Goal: Task Accomplishment & Management: Manage account settings

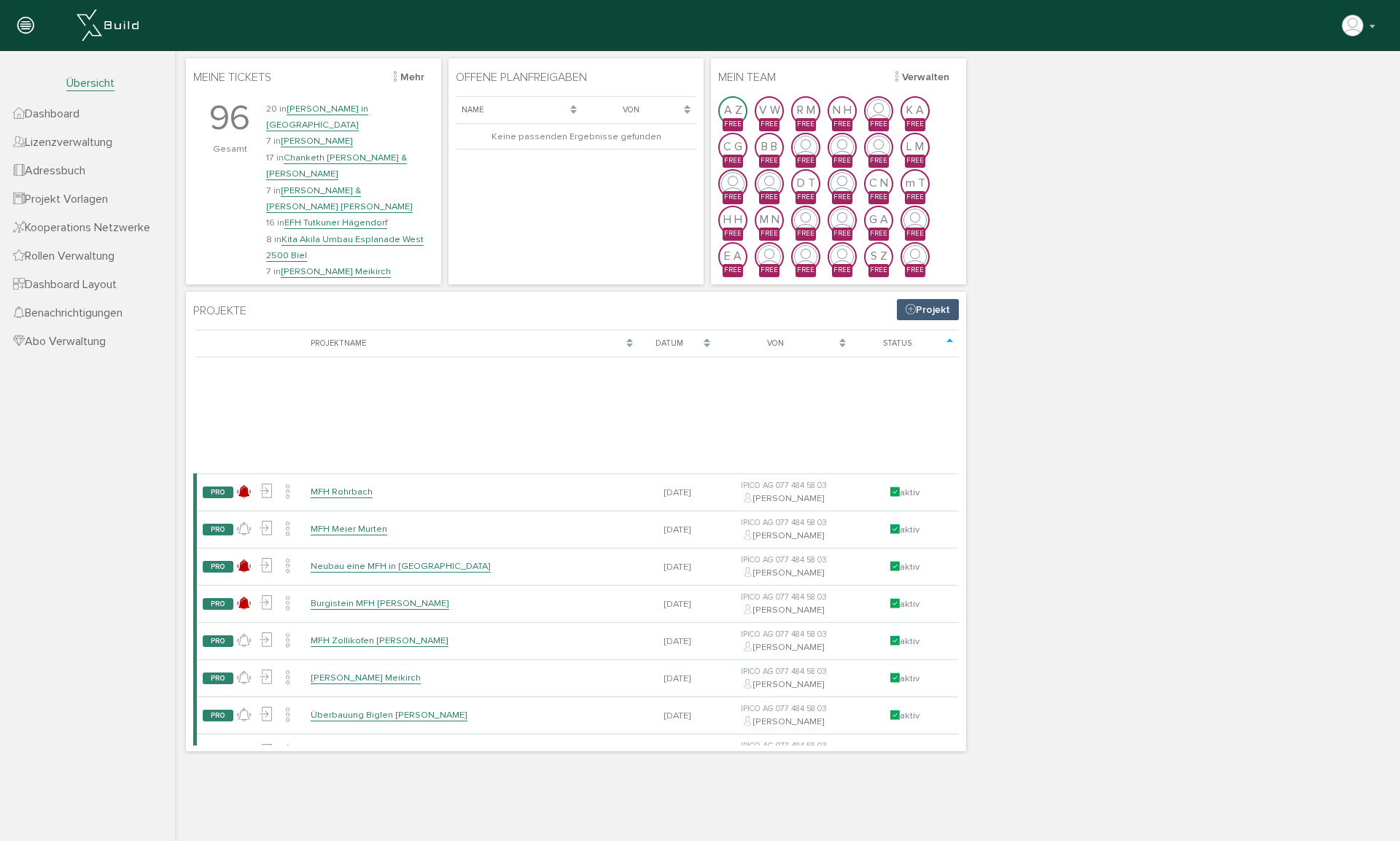
click at [81, 165] on span "Adressbuch" at bounding box center [49, 170] width 72 height 15
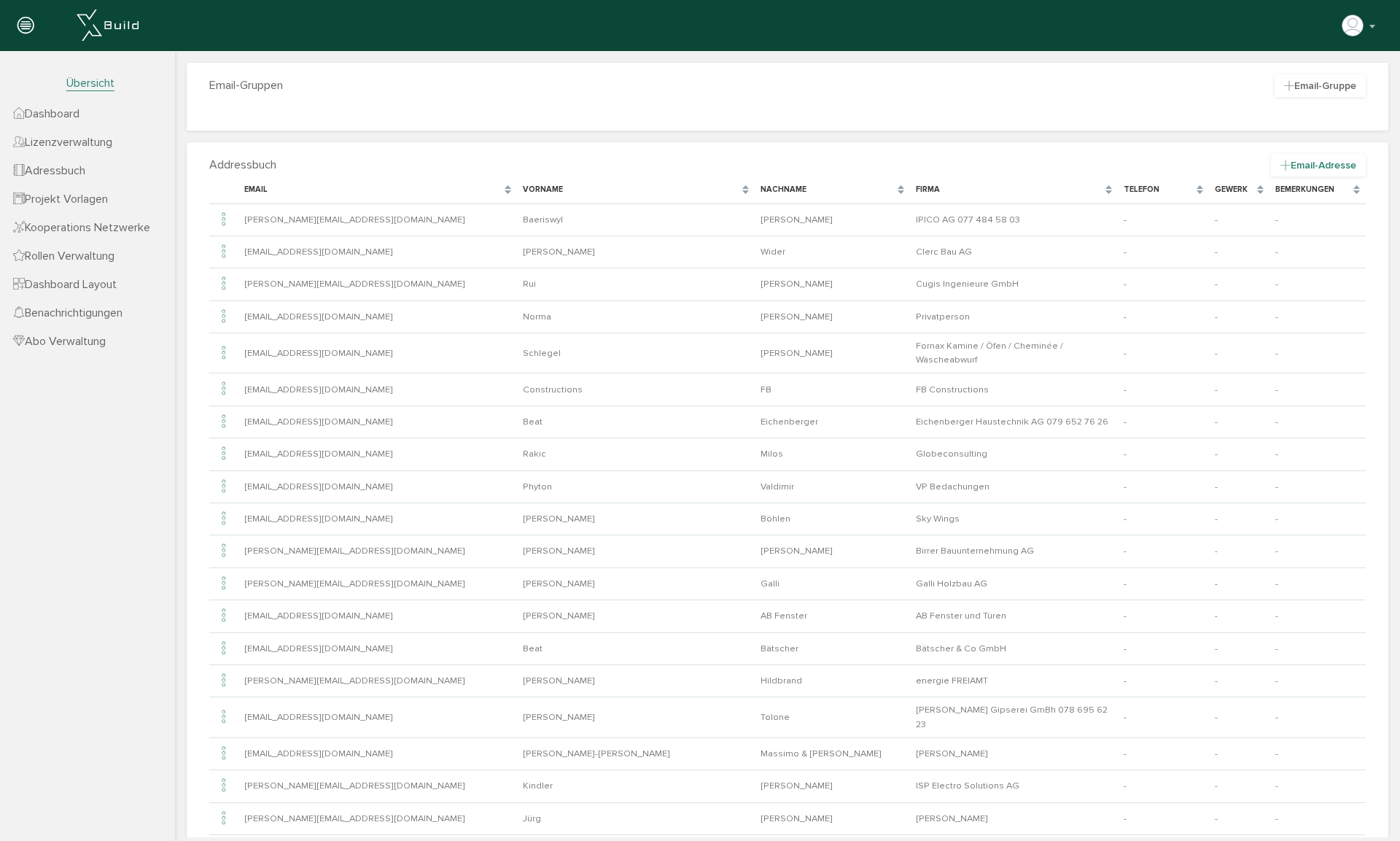
click at [1050, 165] on span "Email-Adresse" at bounding box center [1318, 165] width 95 height 23
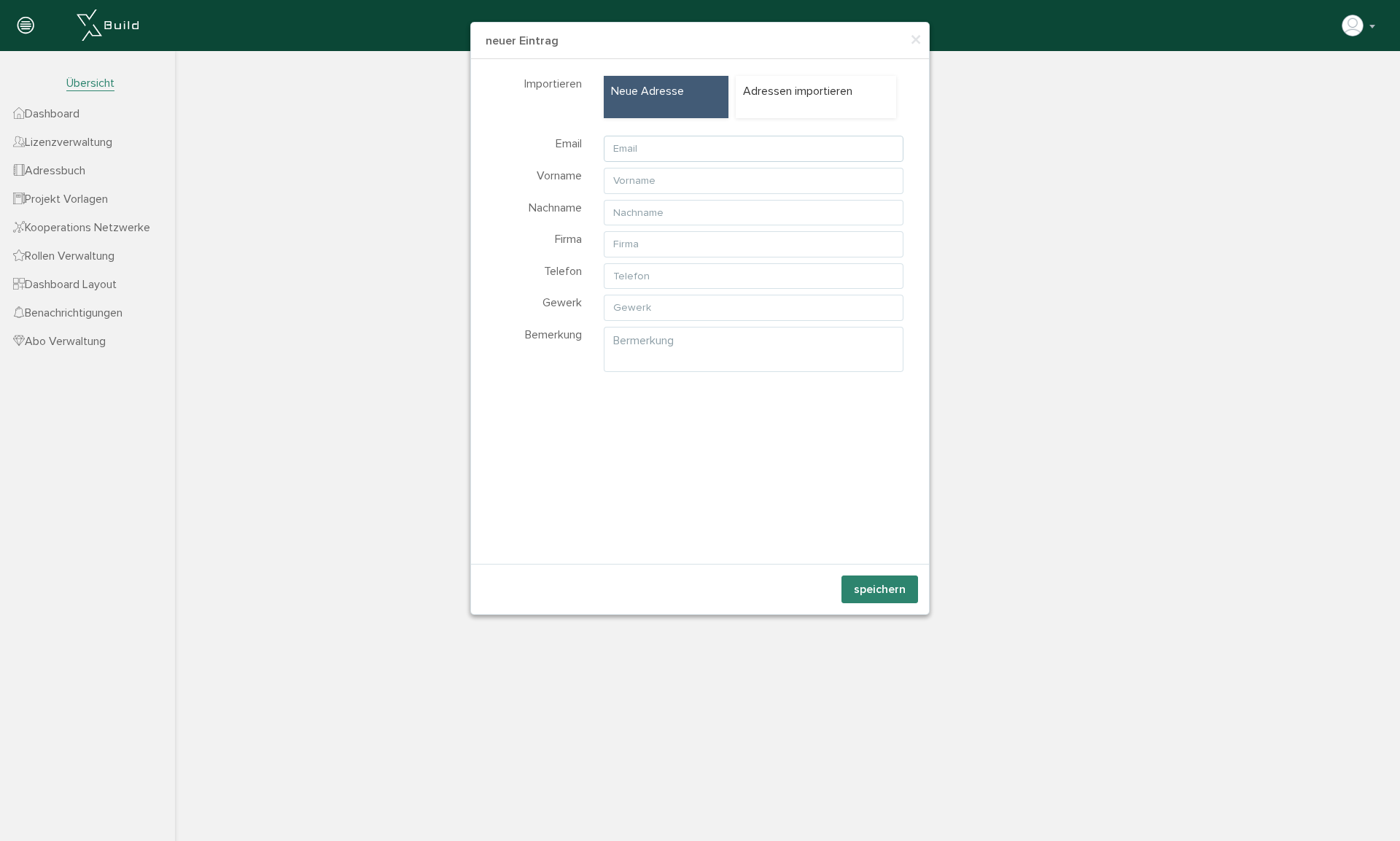
click at [711, 144] on input "text" at bounding box center [754, 148] width 300 height 26
type input "[EMAIL_ADDRESS][DOMAIN_NAME]"
click at [676, 181] on input "text" at bounding box center [754, 181] width 300 height 26
click at [654, 182] on input "text" at bounding box center [754, 181] width 300 height 26
type input "Sciascia"
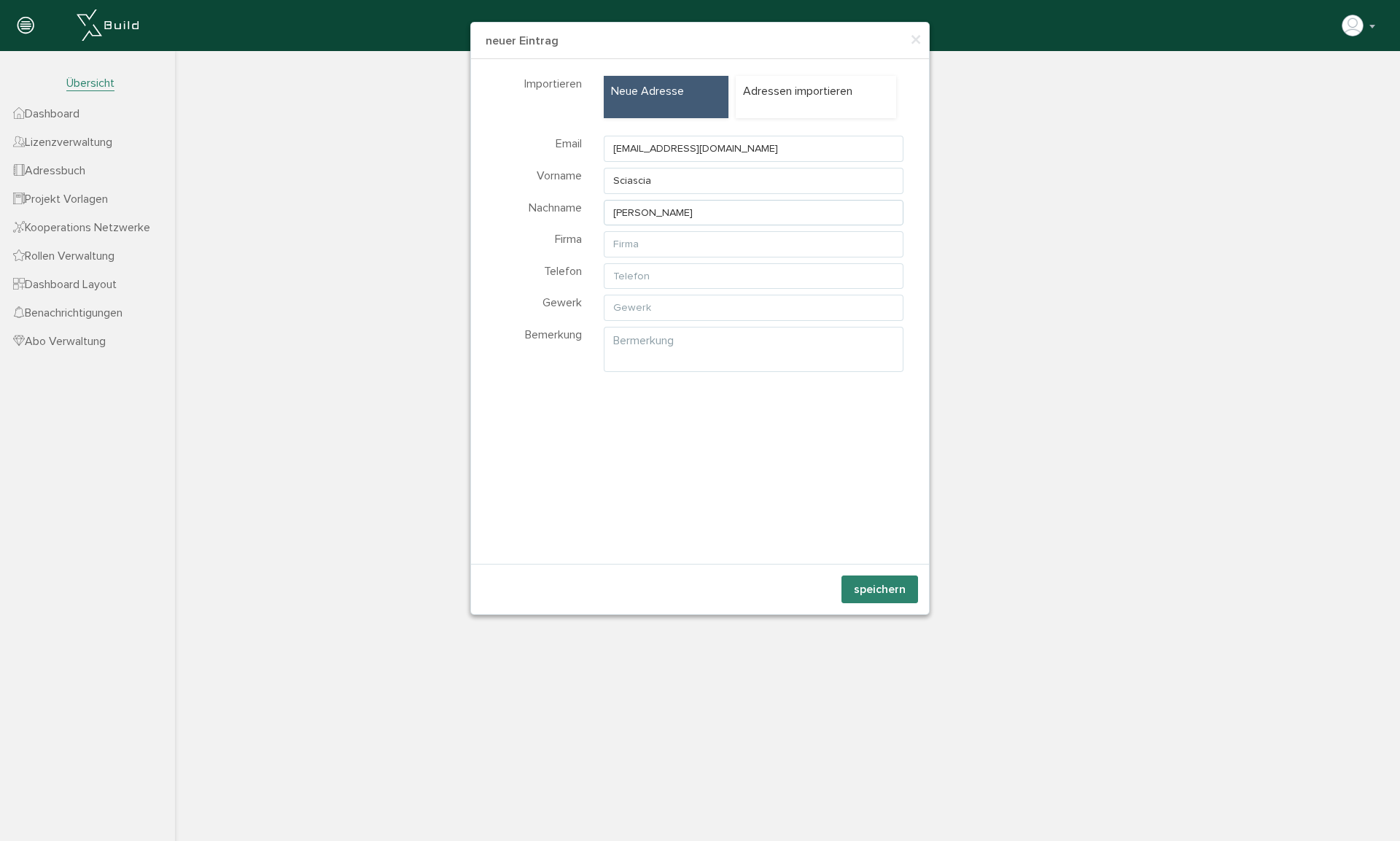
type input "[PERSON_NAME]"
type input "Berner Baukeramik GmbH"
click at [673, 279] on input "079 65371" at bounding box center [754, 276] width 300 height 26
type input "079 6537181"
click at [624, 311] on input "text" at bounding box center [754, 308] width 300 height 26
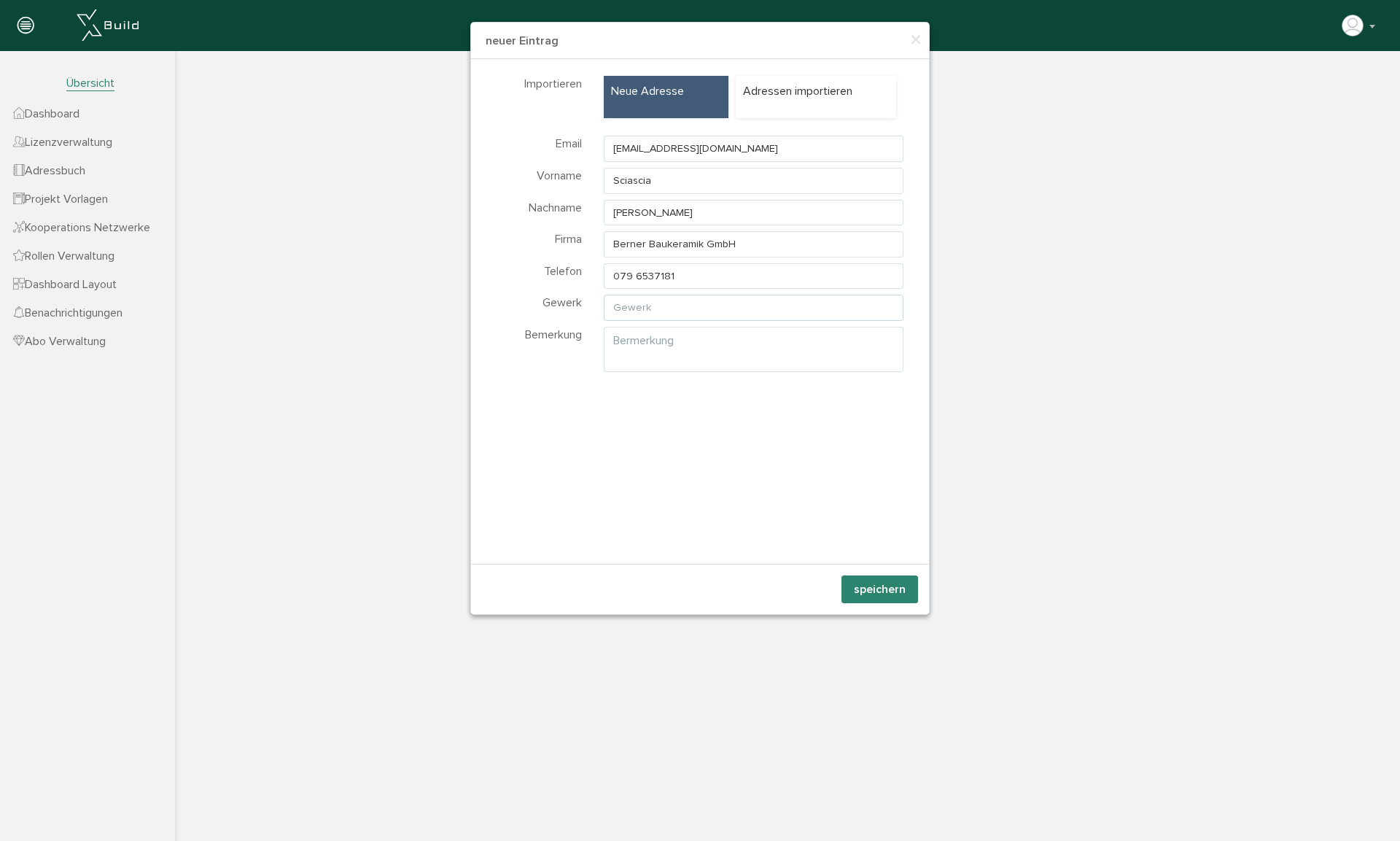
type input "F"
type input "Bodenbeläge"
click at [877, 566] on button "speichern" at bounding box center [880, 589] width 77 height 28
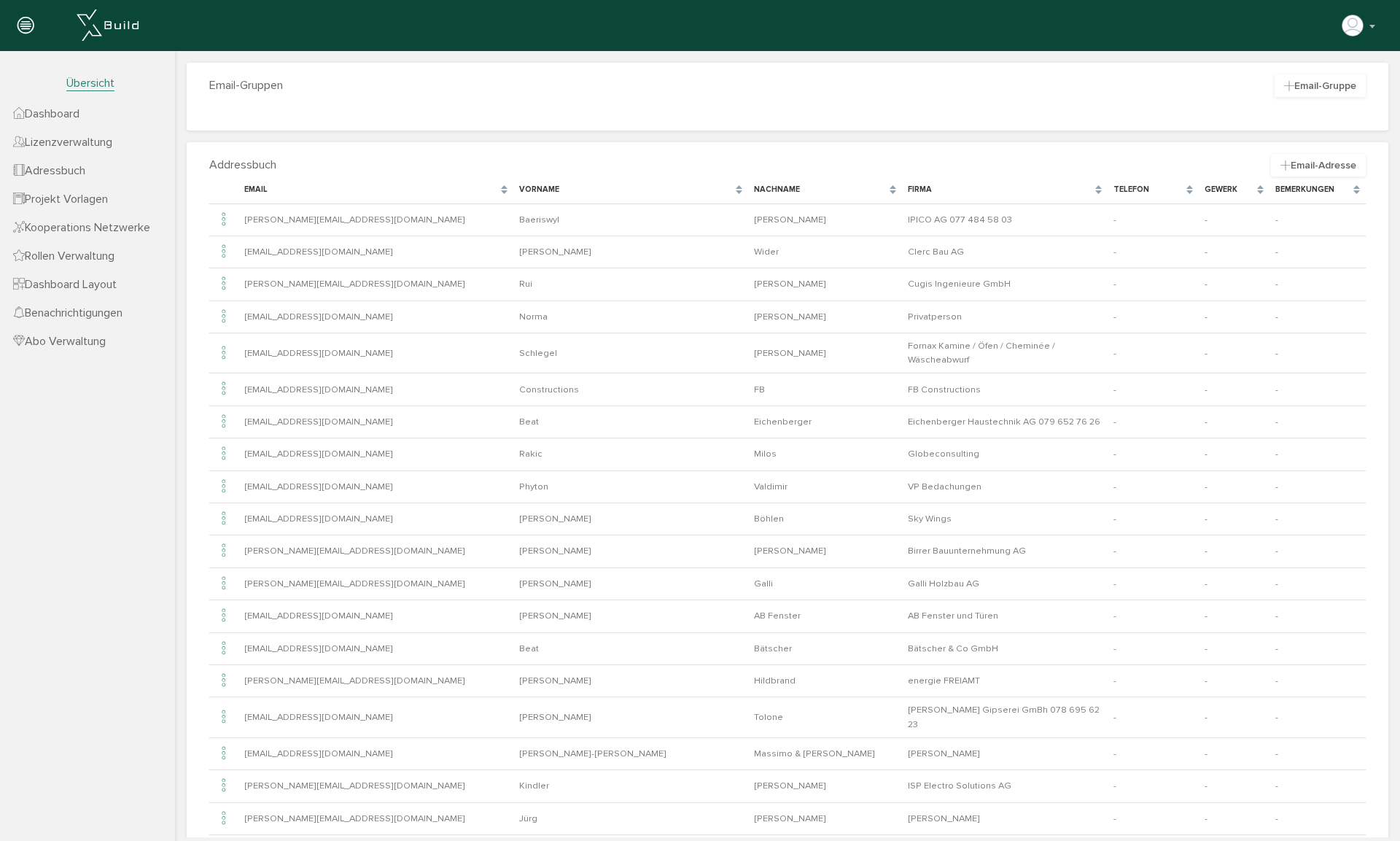
click at [53, 113] on span "Dashboard" at bounding box center [46, 113] width 67 height 15
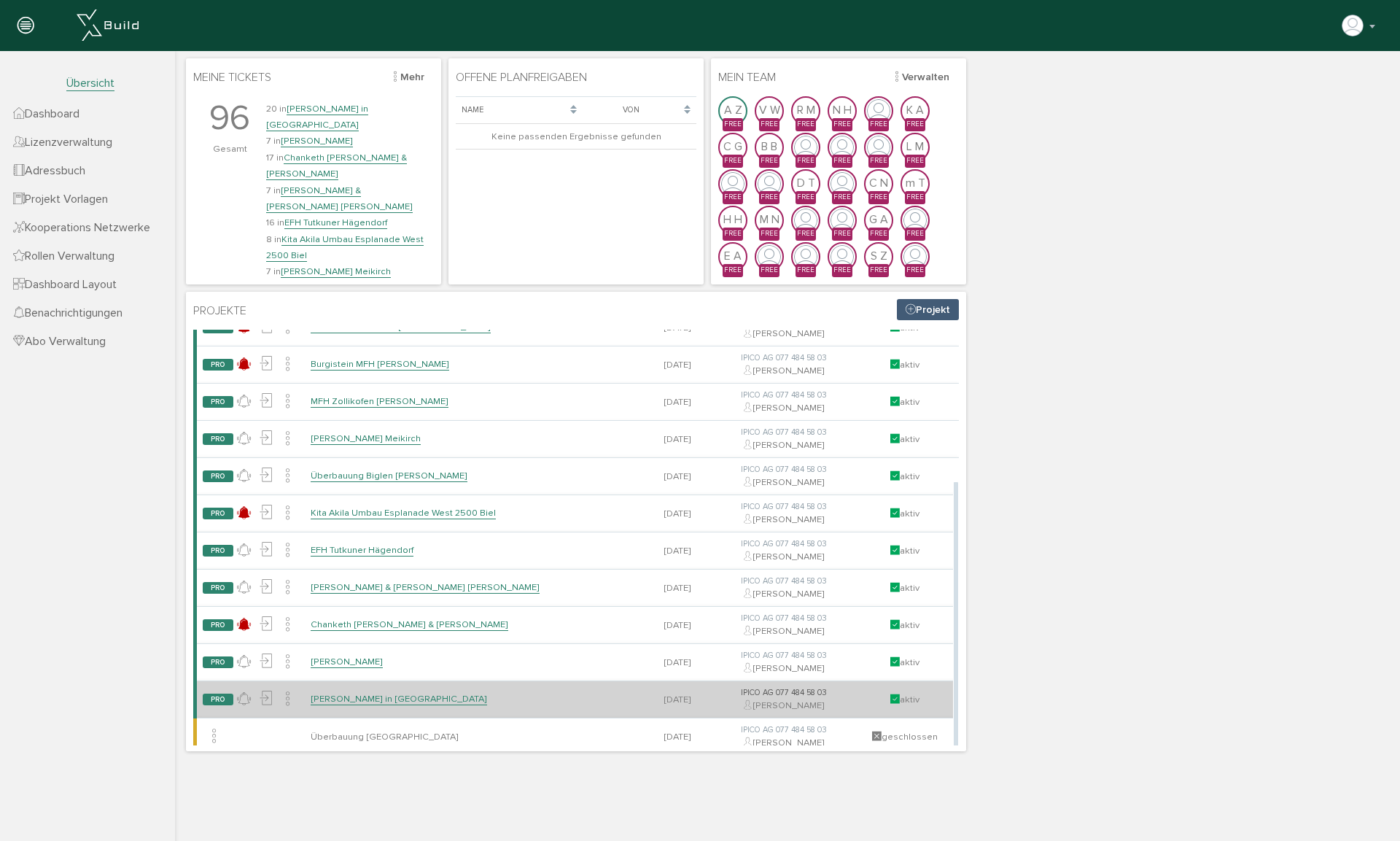
click at [366, 566] on link "[PERSON_NAME] in [GEOGRAPHIC_DATA]" at bounding box center [399, 699] width 177 height 12
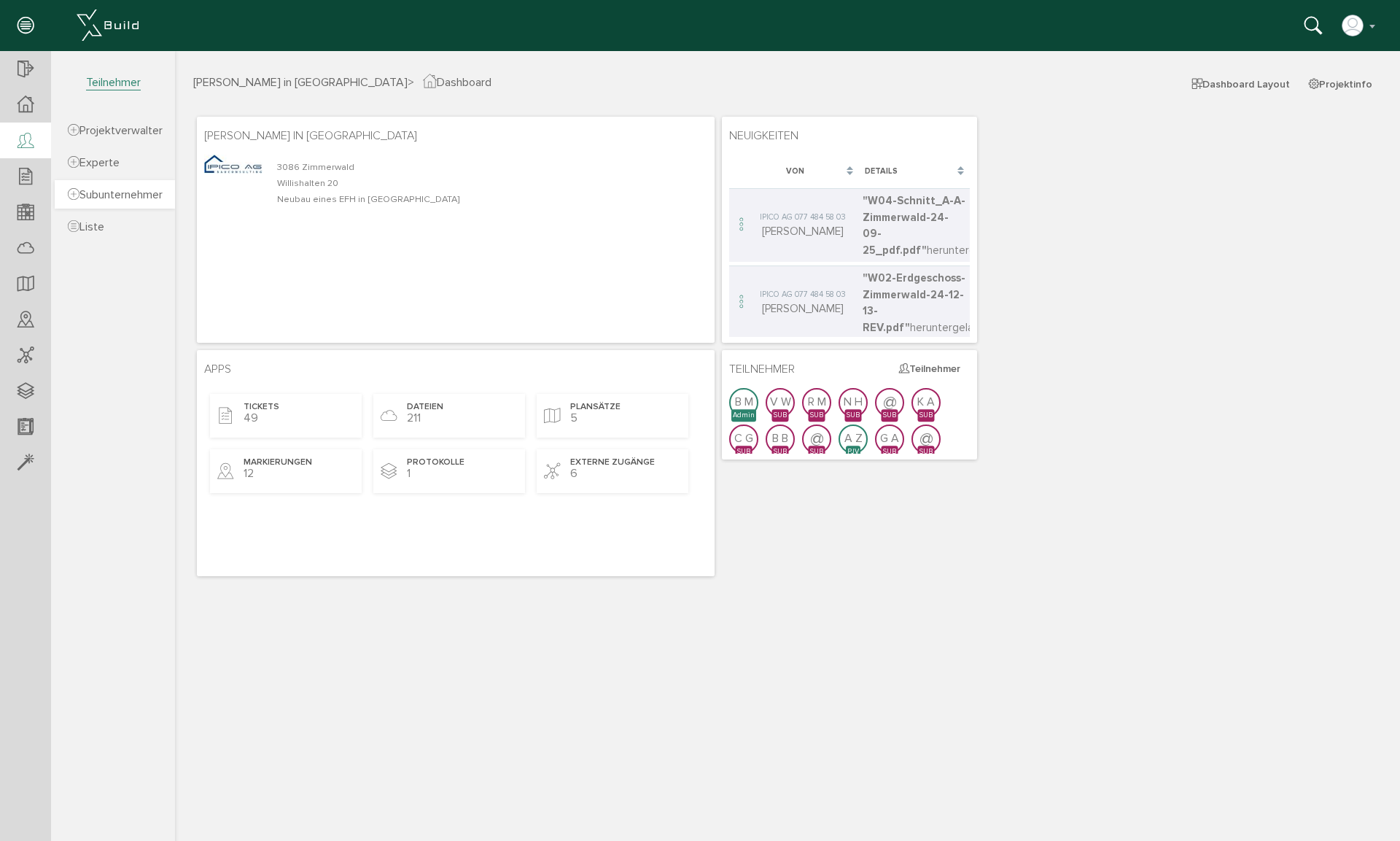
click at [116, 193] on span "Subunternehmer" at bounding box center [116, 194] width 95 height 15
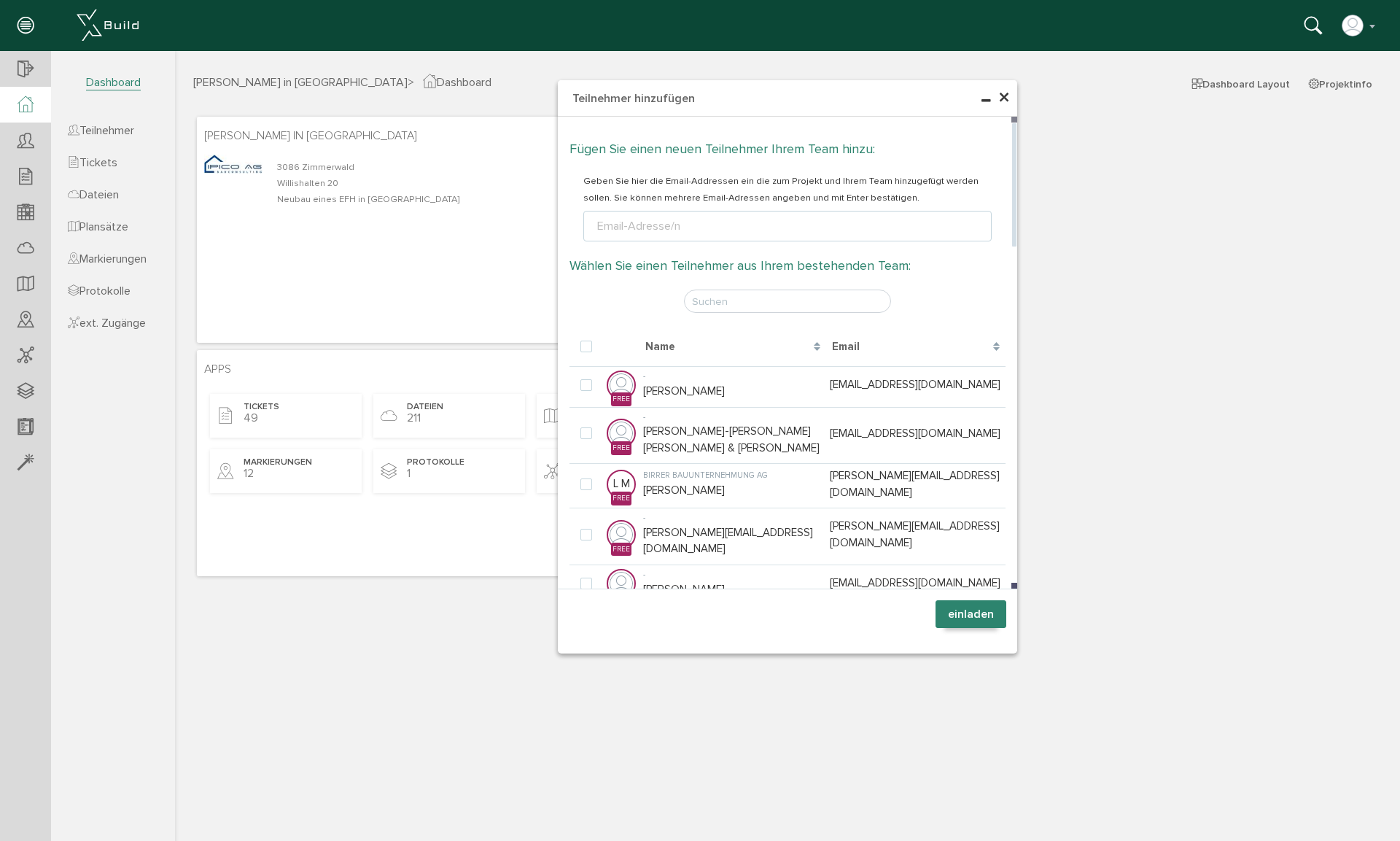
click at [618, 229] on div "Email-Adresse/n" at bounding box center [639, 226] width 89 height 18
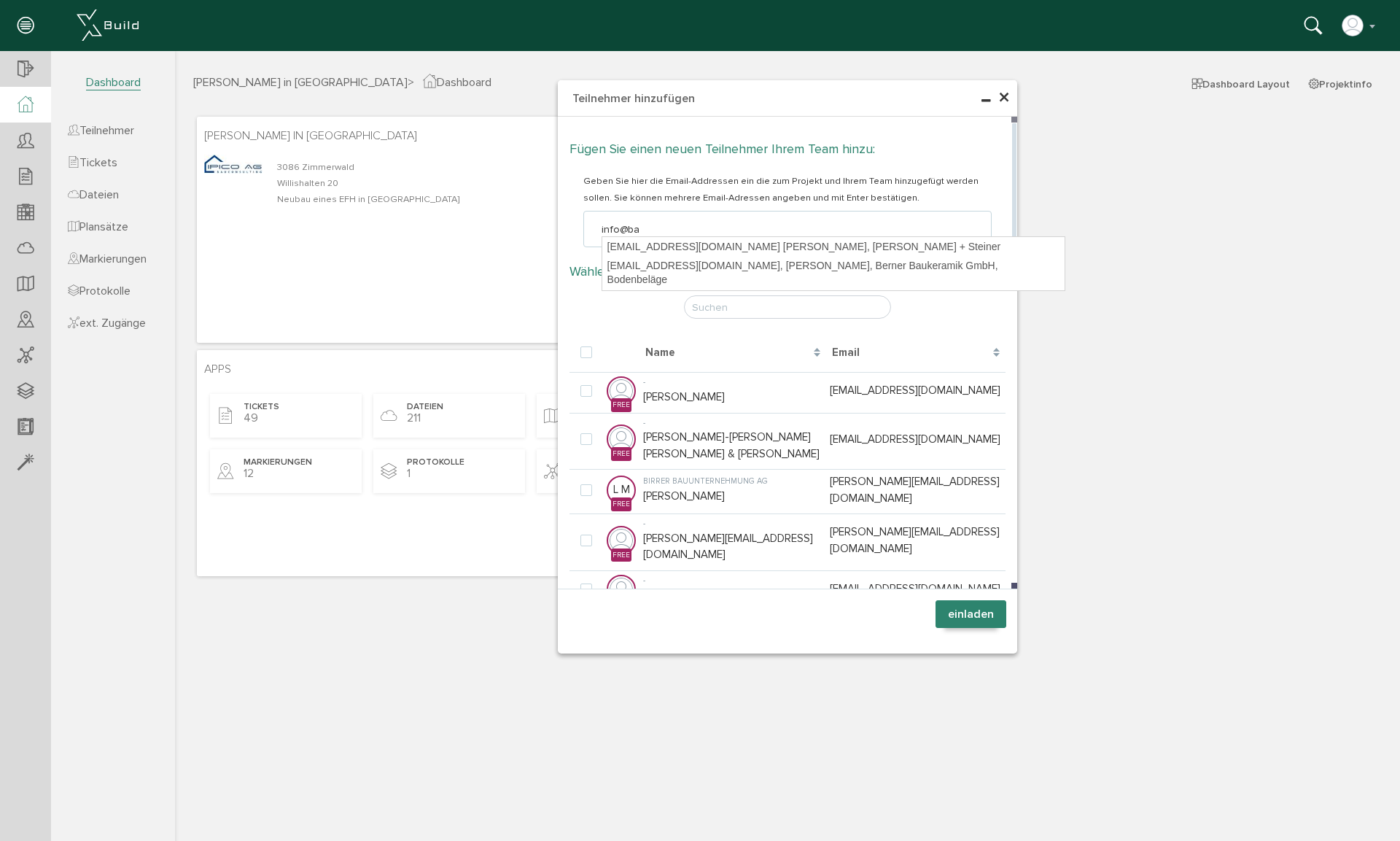
type input "info@bae"
click at [657, 250] on div "[EMAIL_ADDRESS][DOMAIN_NAME], [PERSON_NAME], Berner Baukeramik GmbH, Bodenbeläge" at bounding box center [833, 254] width 462 height 34
type textarea "[EMAIL_ADDRESS][DOMAIN_NAME]"
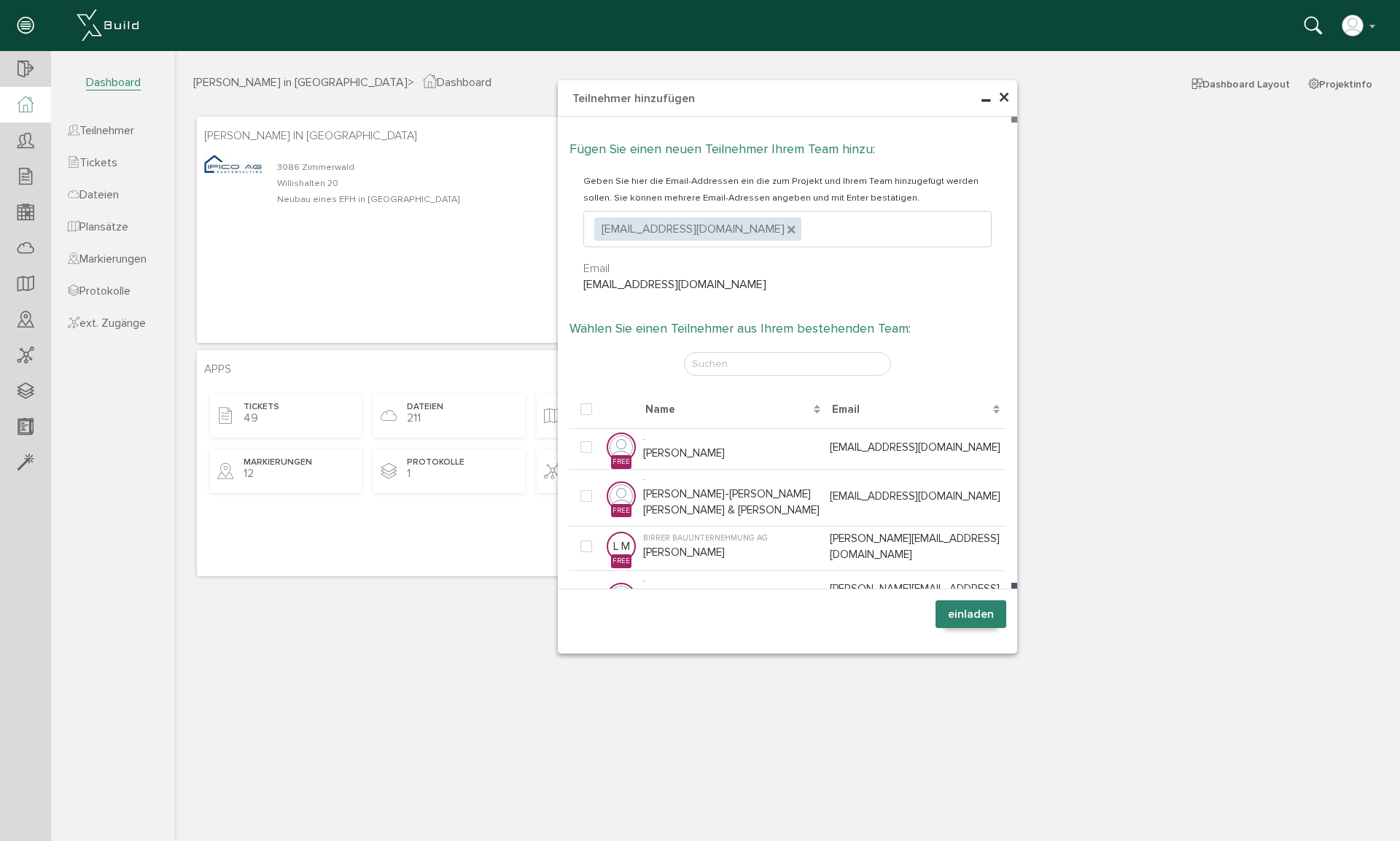
click at [975, 566] on button "einladen" at bounding box center [971, 614] width 70 height 28
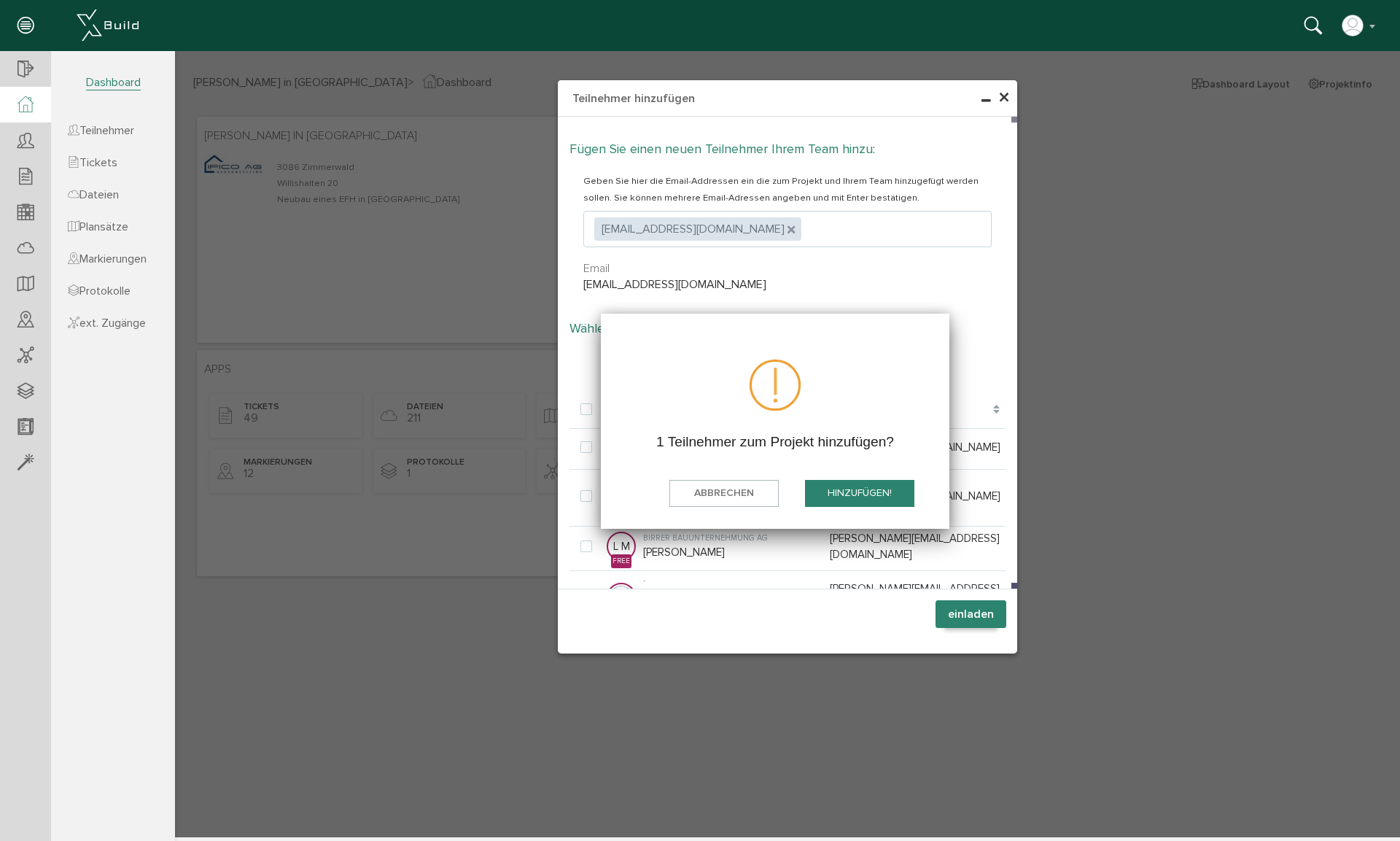
click at [862, 491] on button "hinzufügen!" at bounding box center [859, 493] width 109 height 27
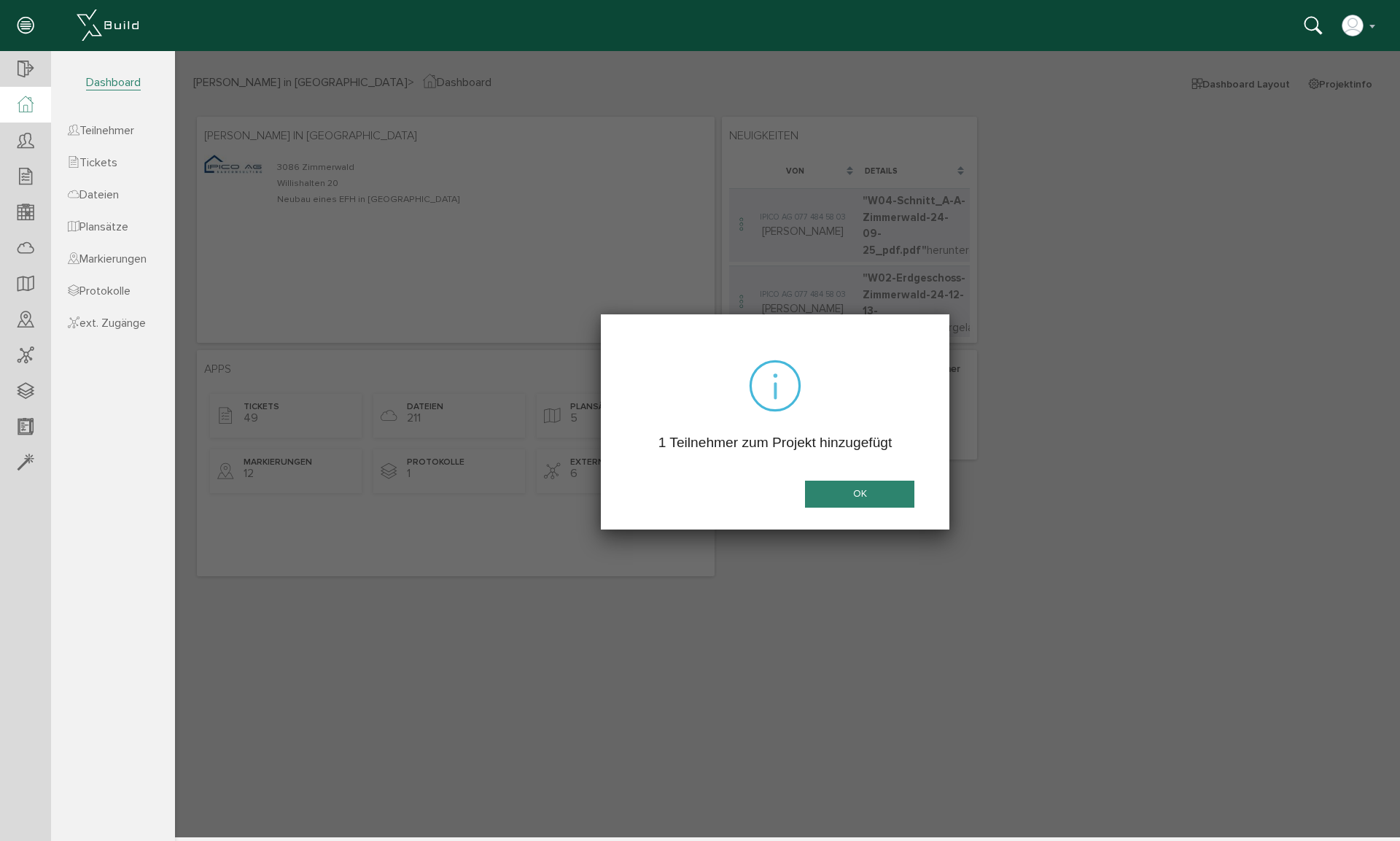
click at [862, 491] on button "OK" at bounding box center [859, 494] width 109 height 27
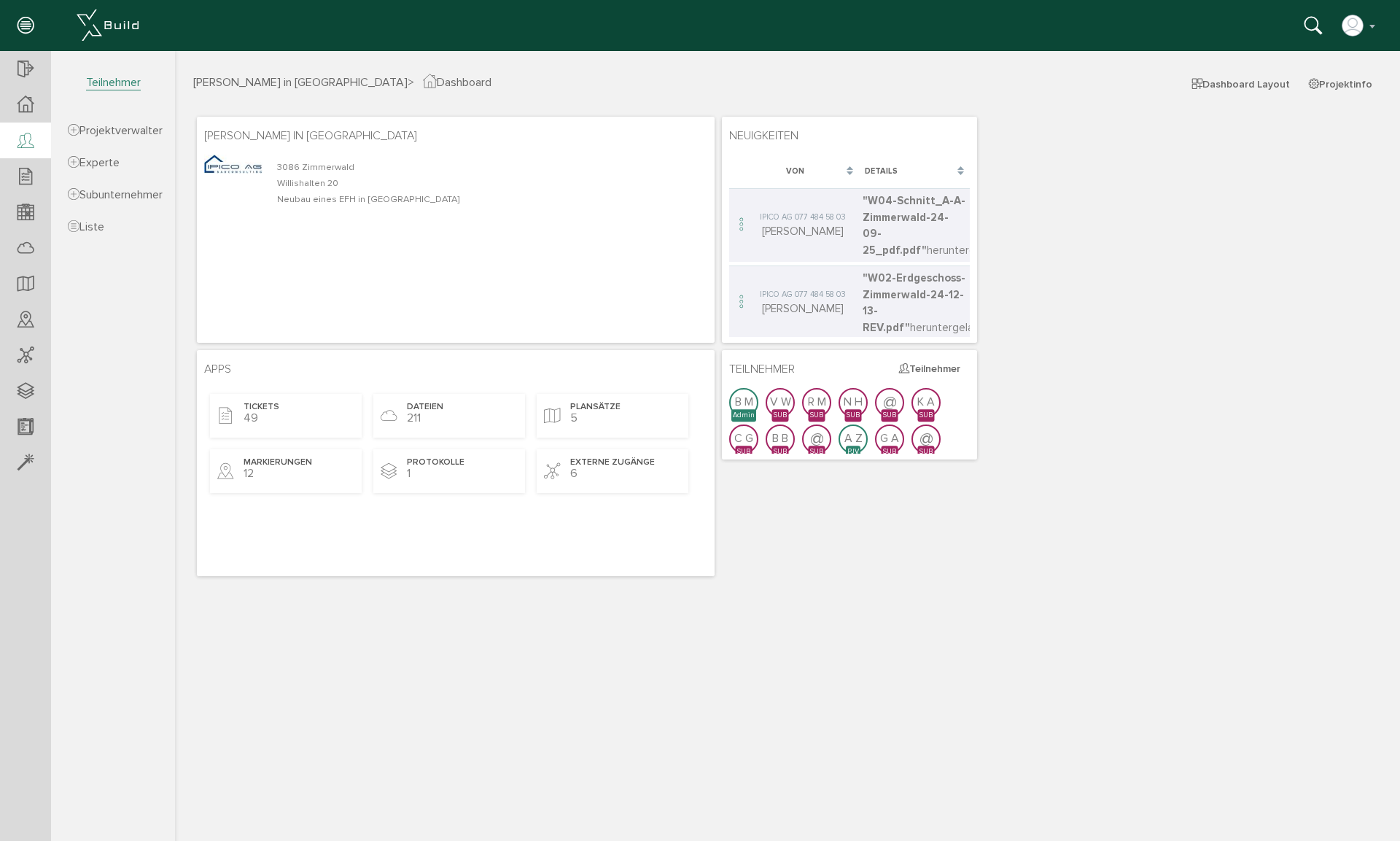
click at [40, 152] on div at bounding box center [25, 141] width 51 height 37
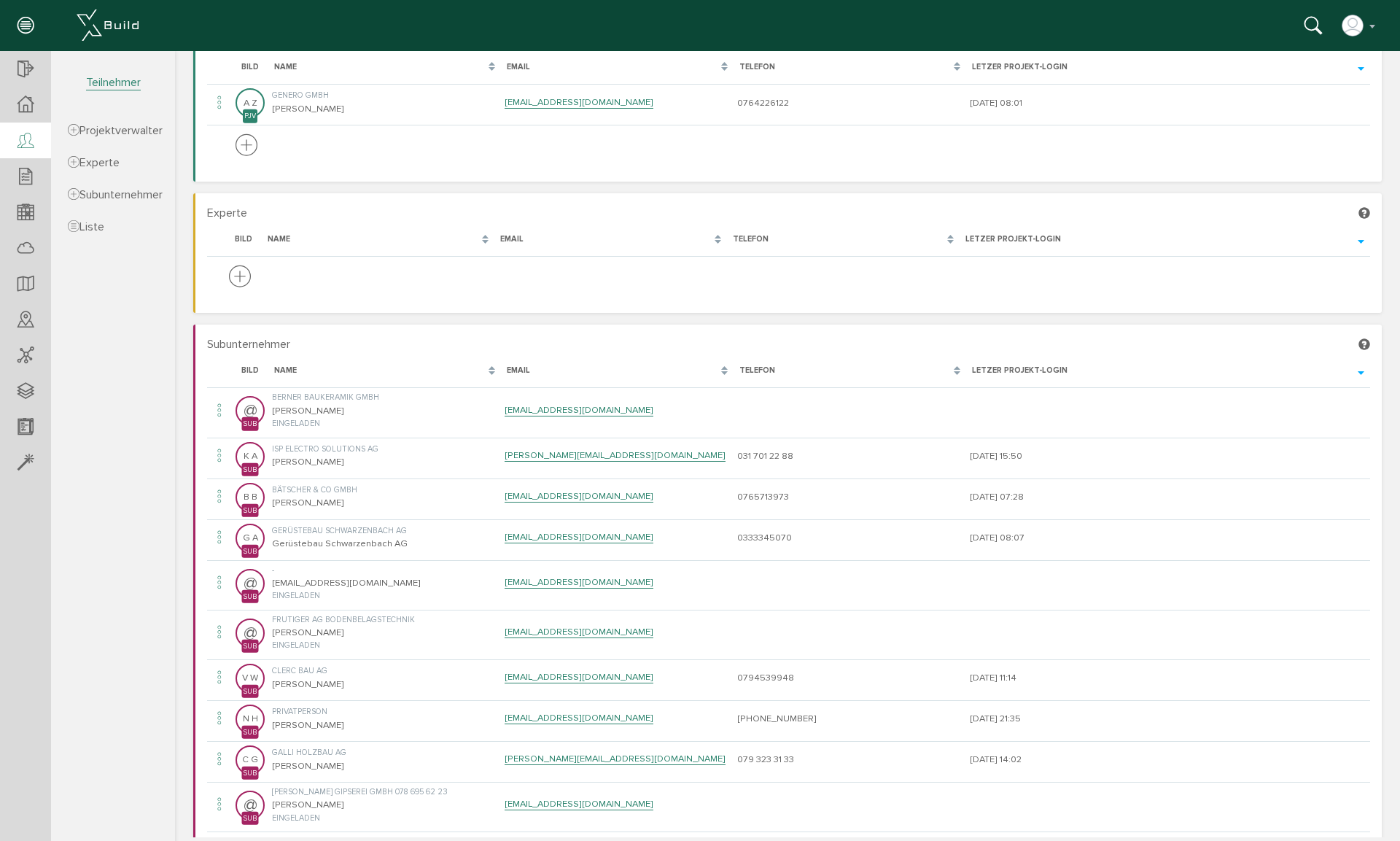
scroll to position [95, 0]
